Goal: Find specific page/section: Find specific page/section

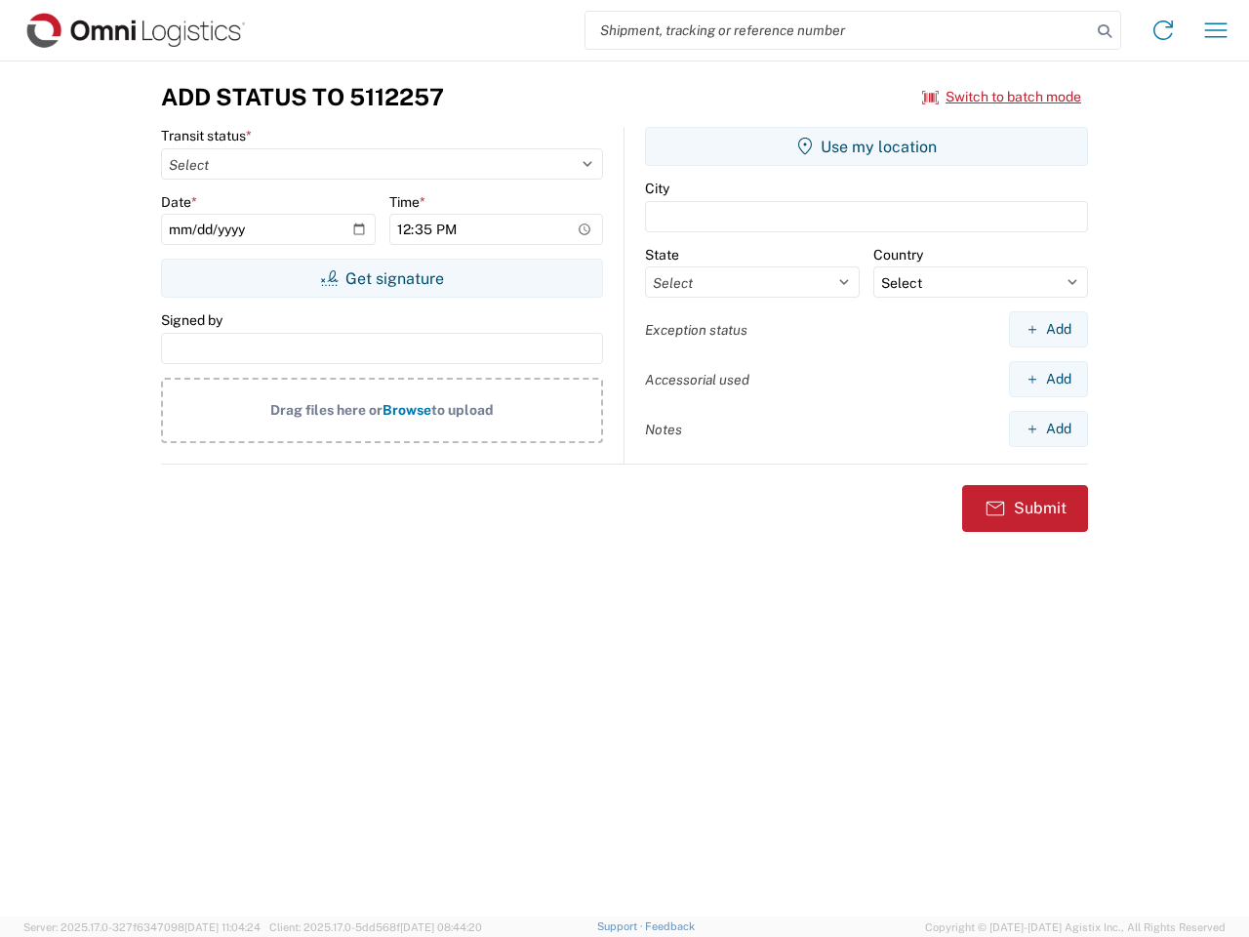
click at [838, 30] on input "search" at bounding box center [839, 30] width 506 height 37
click at [1105, 31] on icon at bounding box center [1104, 31] width 27 height 27
click at [1163, 30] on icon at bounding box center [1163, 30] width 31 height 31
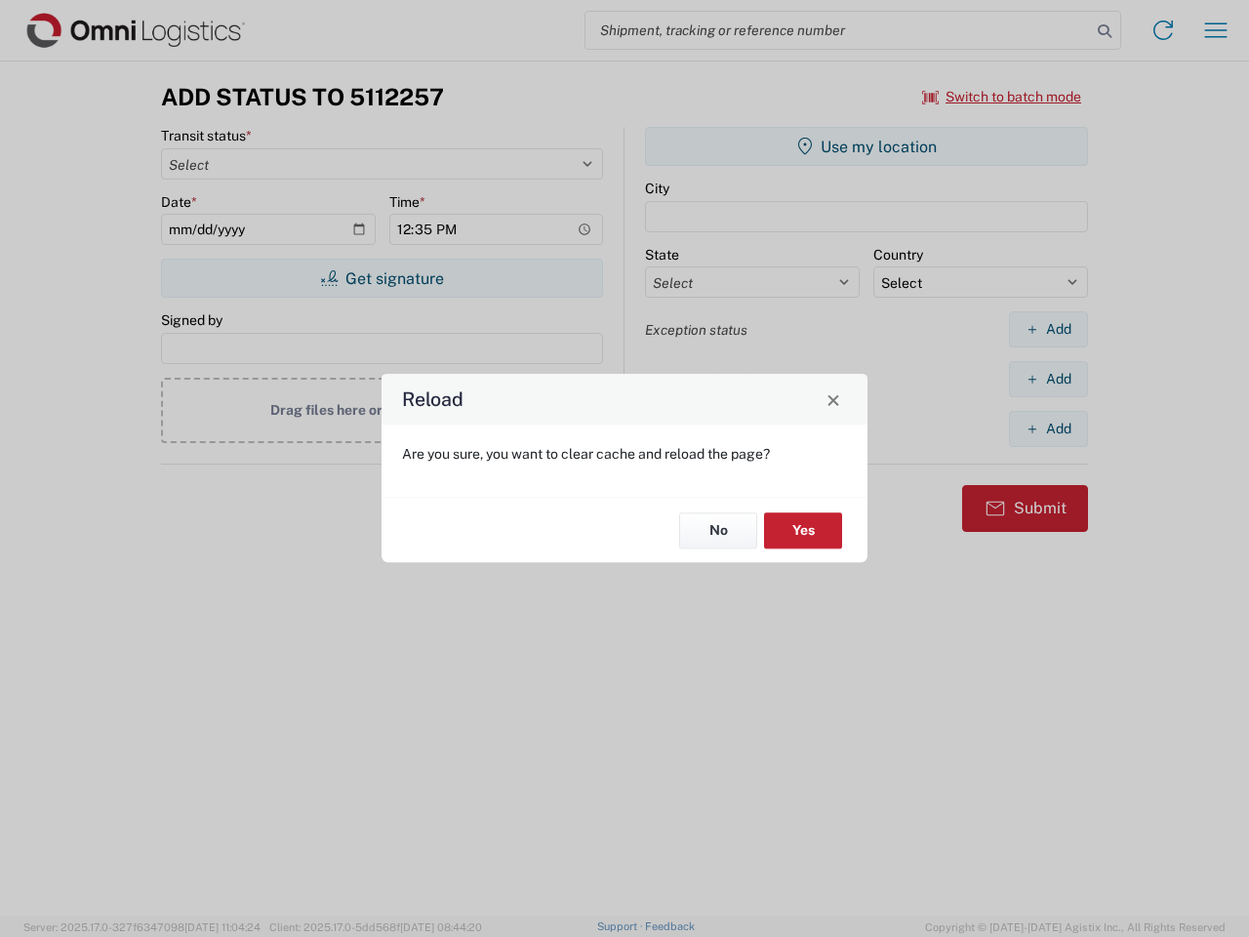
click at [1216, 30] on div "Reload Are you sure, you want to clear cache and reload the page? No Yes" at bounding box center [624, 468] width 1249 height 937
click at [1002, 97] on div "Reload Are you sure, you want to clear cache and reload the page? No Yes" at bounding box center [624, 468] width 1249 height 937
click at [382, 278] on div "Reload Are you sure, you want to clear cache and reload the page? No Yes" at bounding box center [624, 468] width 1249 height 937
click at [867, 146] on div "Reload Are you sure, you want to clear cache and reload the page? No Yes" at bounding box center [624, 468] width 1249 height 937
click at [1048, 329] on div "Reload Are you sure, you want to clear cache and reload the page? No Yes" at bounding box center [624, 468] width 1249 height 937
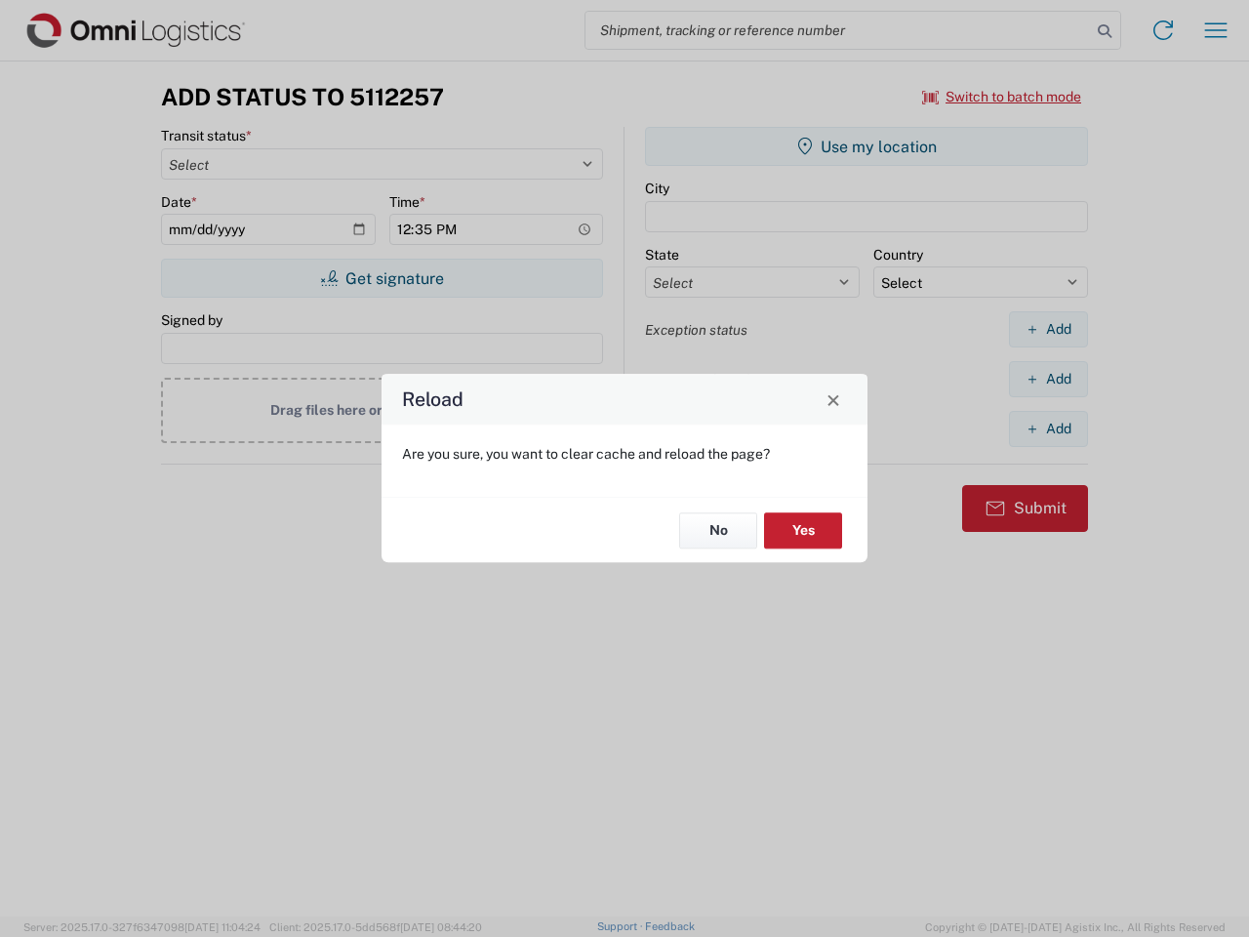
click at [1048, 379] on div "Reload Are you sure, you want to clear cache and reload the page? No Yes" at bounding box center [624, 468] width 1249 height 937
click at [1048, 428] on div "Reload Are you sure, you want to clear cache and reload the page? No Yes" at bounding box center [624, 468] width 1249 height 937
